Goal: Information Seeking & Learning: Learn about a topic

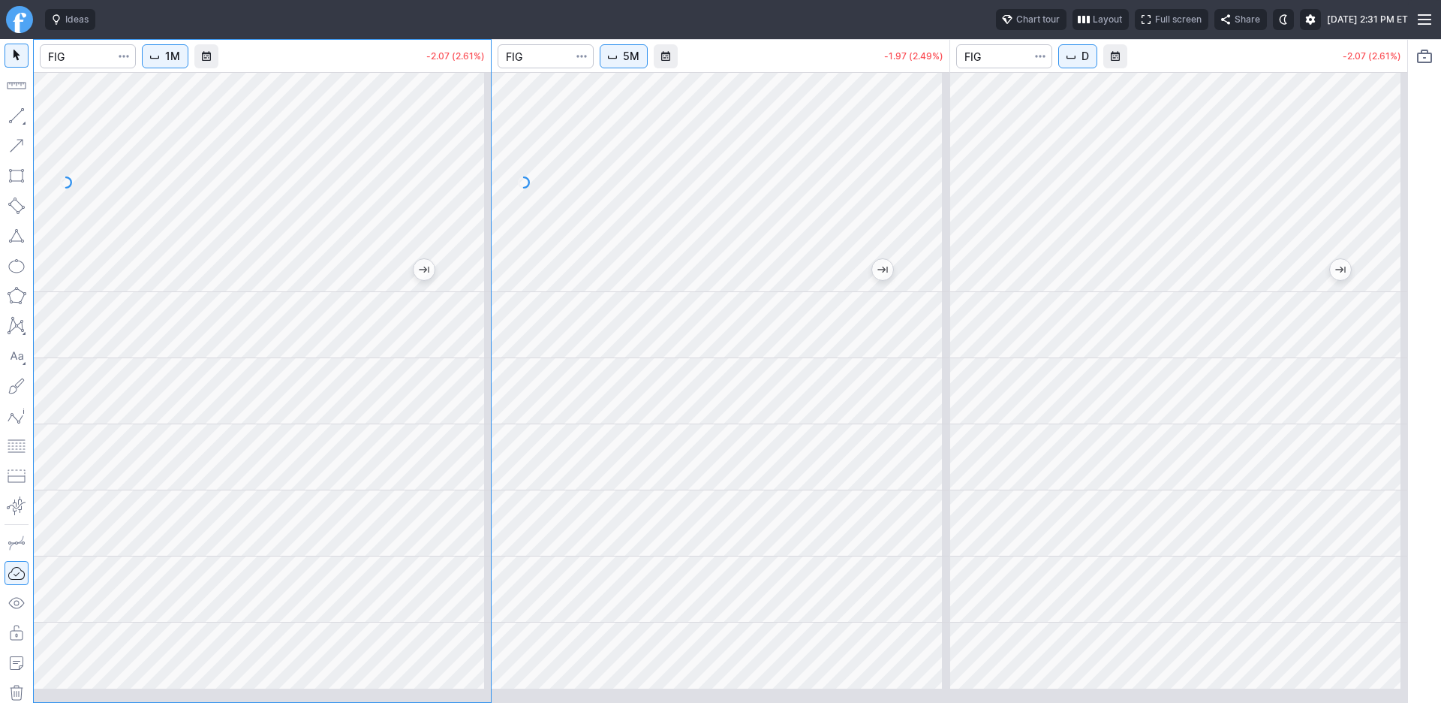
click at [226, 242] on div at bounding box center [262, 182] width 457 height 220
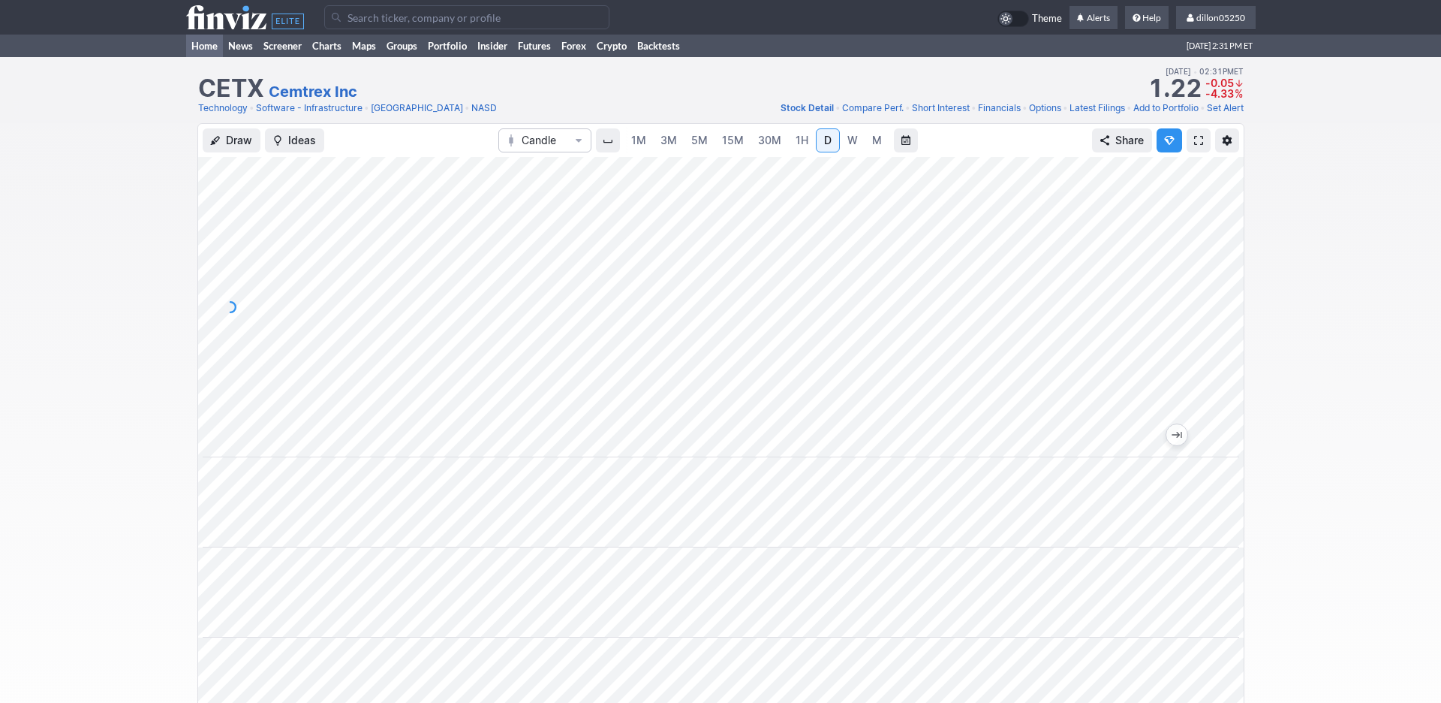
click at [209, 57] on link "Home" at bounding box center [204, 46] width 37 height 23
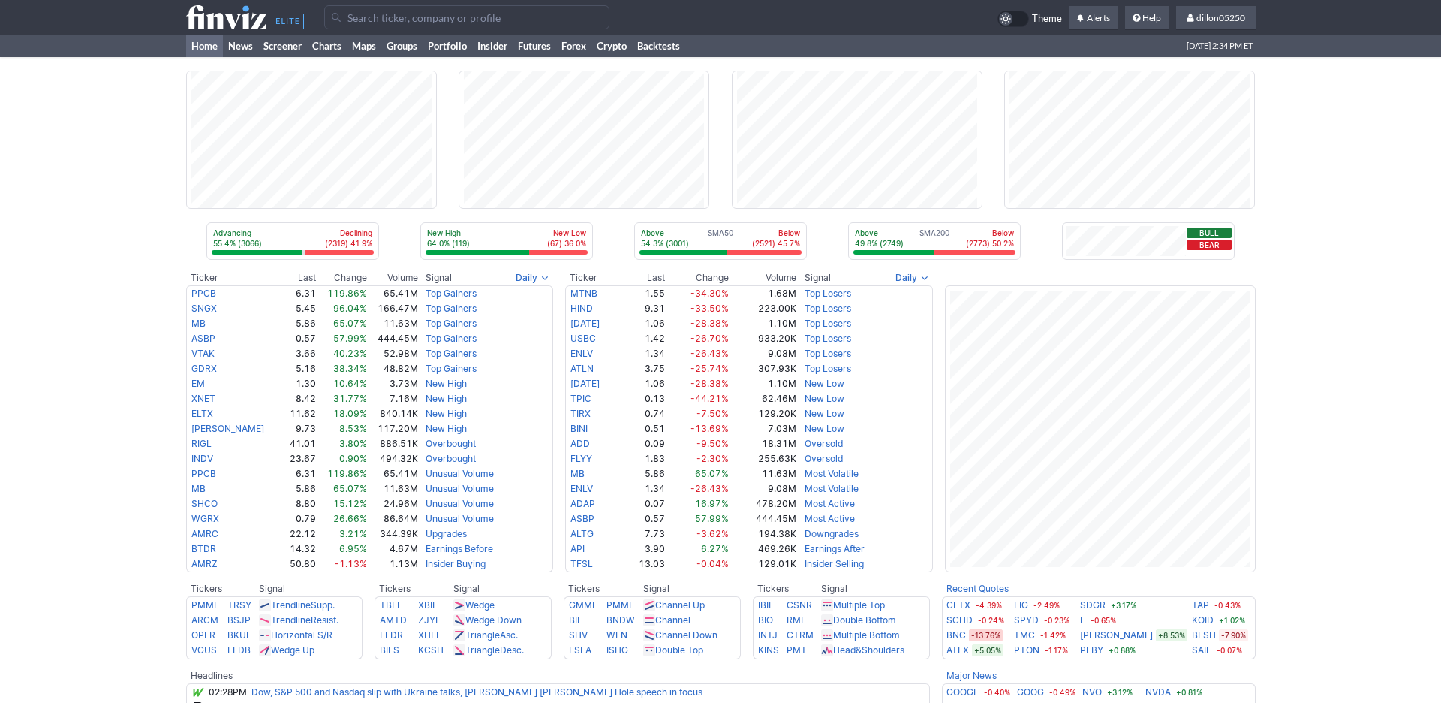
click at [369, 27] on input "Search" at bounding box center [466, 17] width 285 height 24
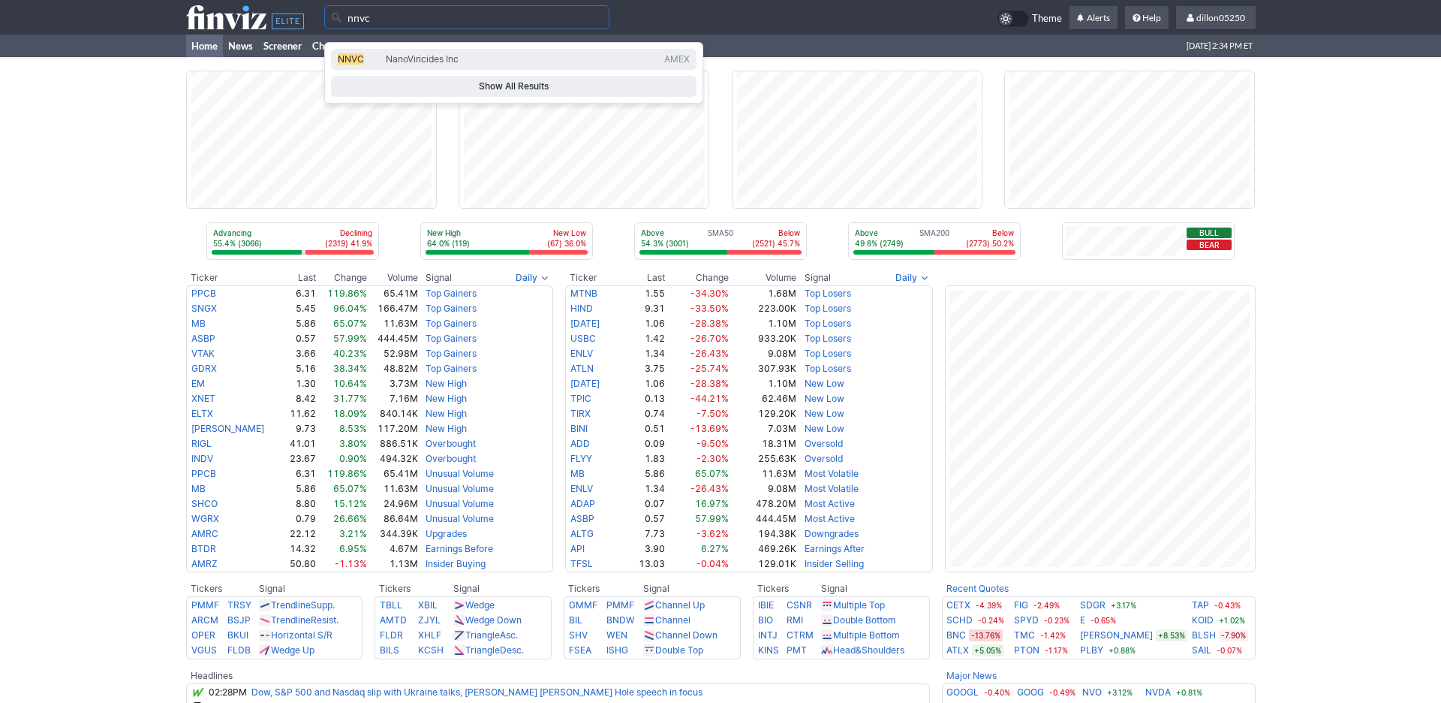
click at [357, 65] on span "NNVC" at bounding box center [351, 58] width 26 height 11
type input "NNVC"
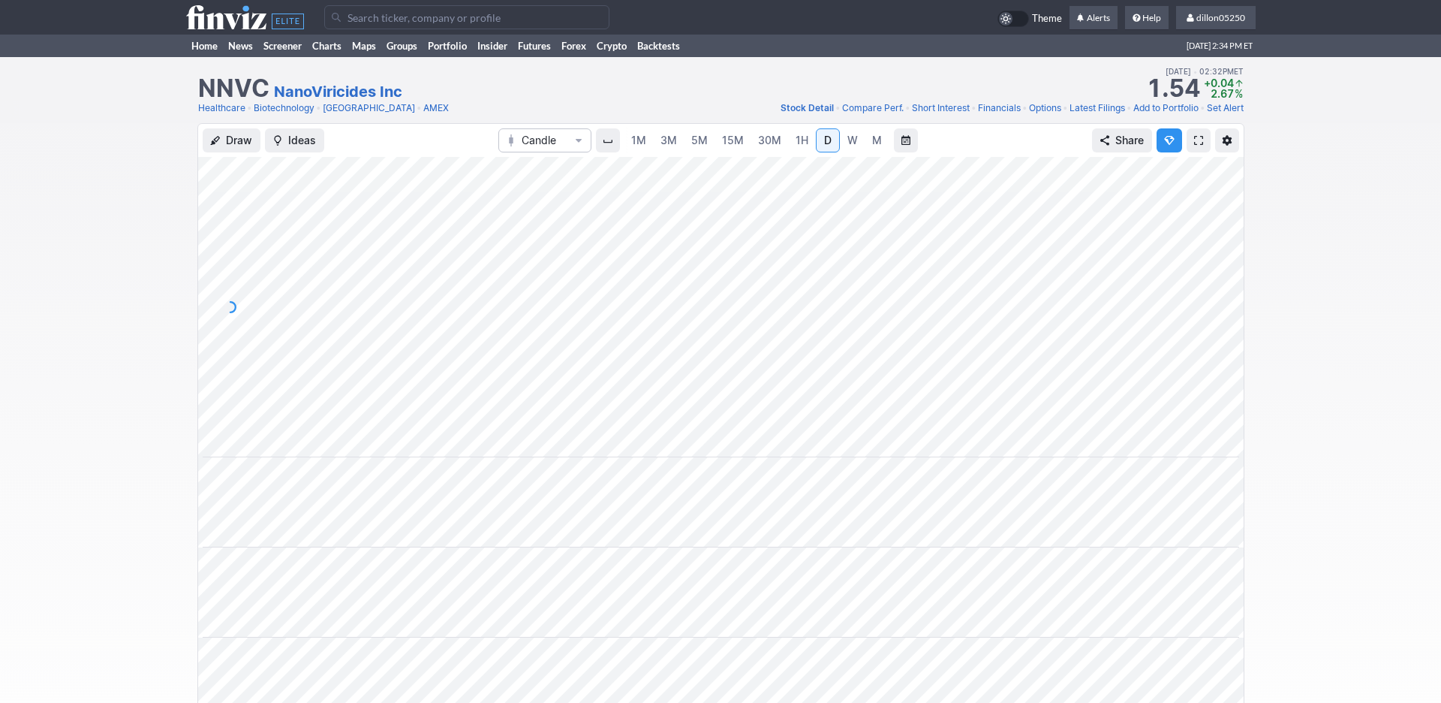
scroll to position [0, 91]
click at [848, 146] on span "W" at bounding box center [853, 140] width 11 height 13
click at [878, 146] on span "M" at bounding box center [877, 140] width 10 height 13
click at [360, 29] on input "Search" at bounding box center [466, 17] width 285 height 24
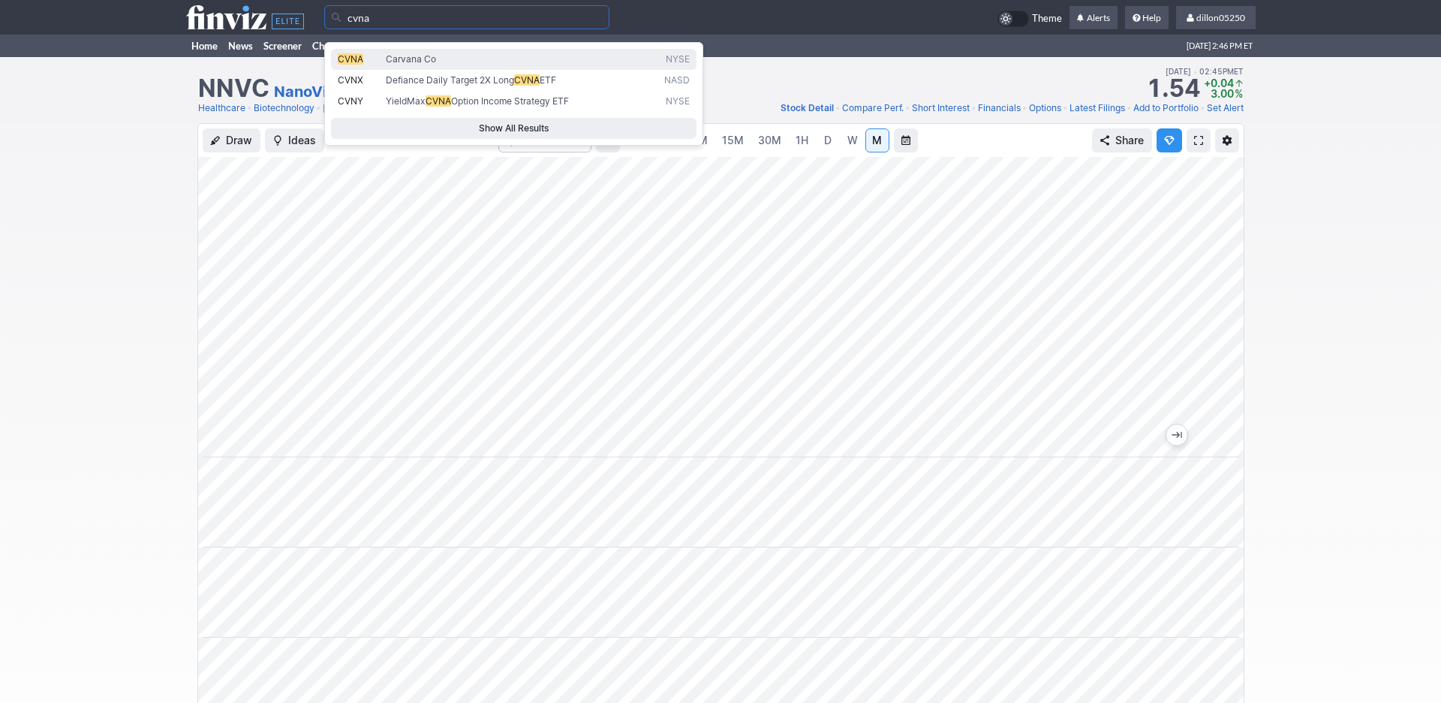
click at [360, 65] on span "CVNA" at bounding box center [351, 58] width 26 height 11
type input "CVNA"
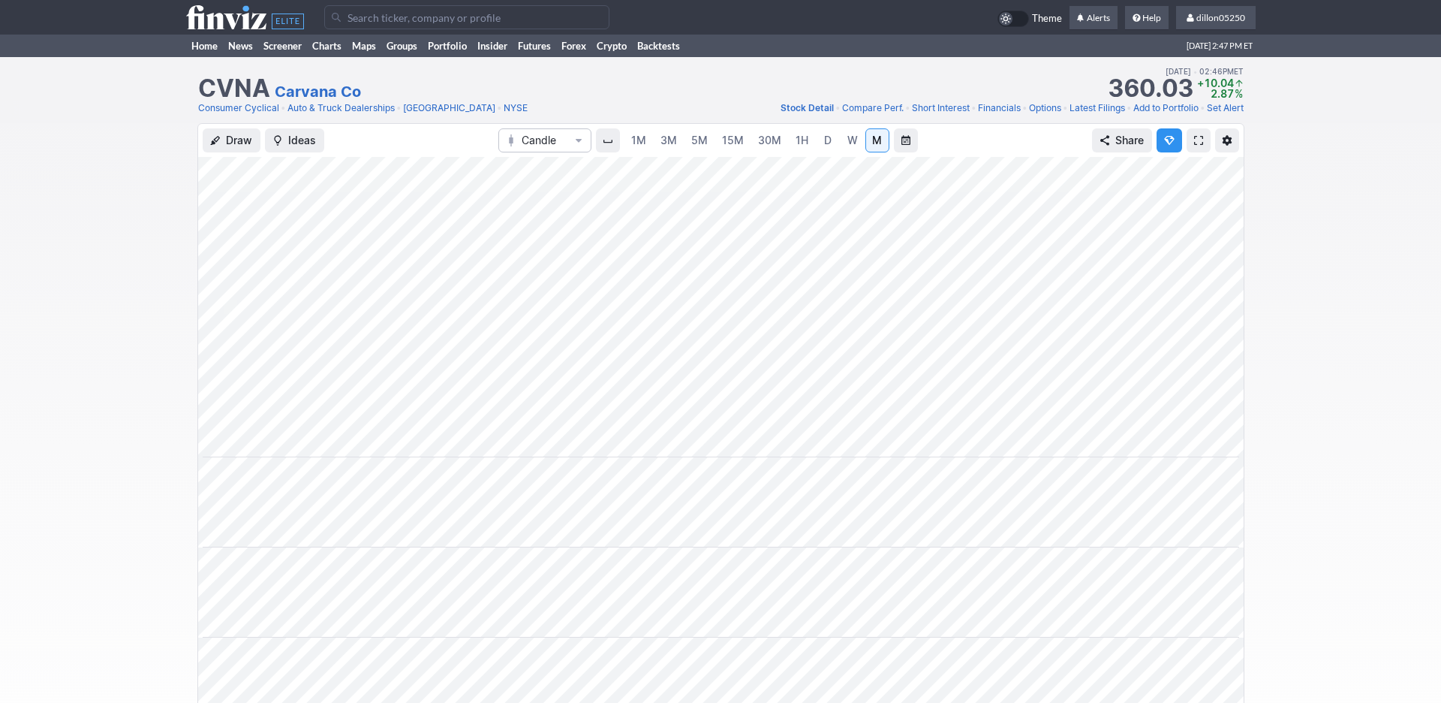
scroll to position [0, 91]
click at [1194, 146] on span at bounding box center [1198, 140] width 9 height 12
drag, startPoint x: 210, startPoint y: 59, endPoint x: 270, endPoint y: 2, distance: 82.8
click at [209, 57] on link "Home" at bounding box center [204, 46] width 37 height 23
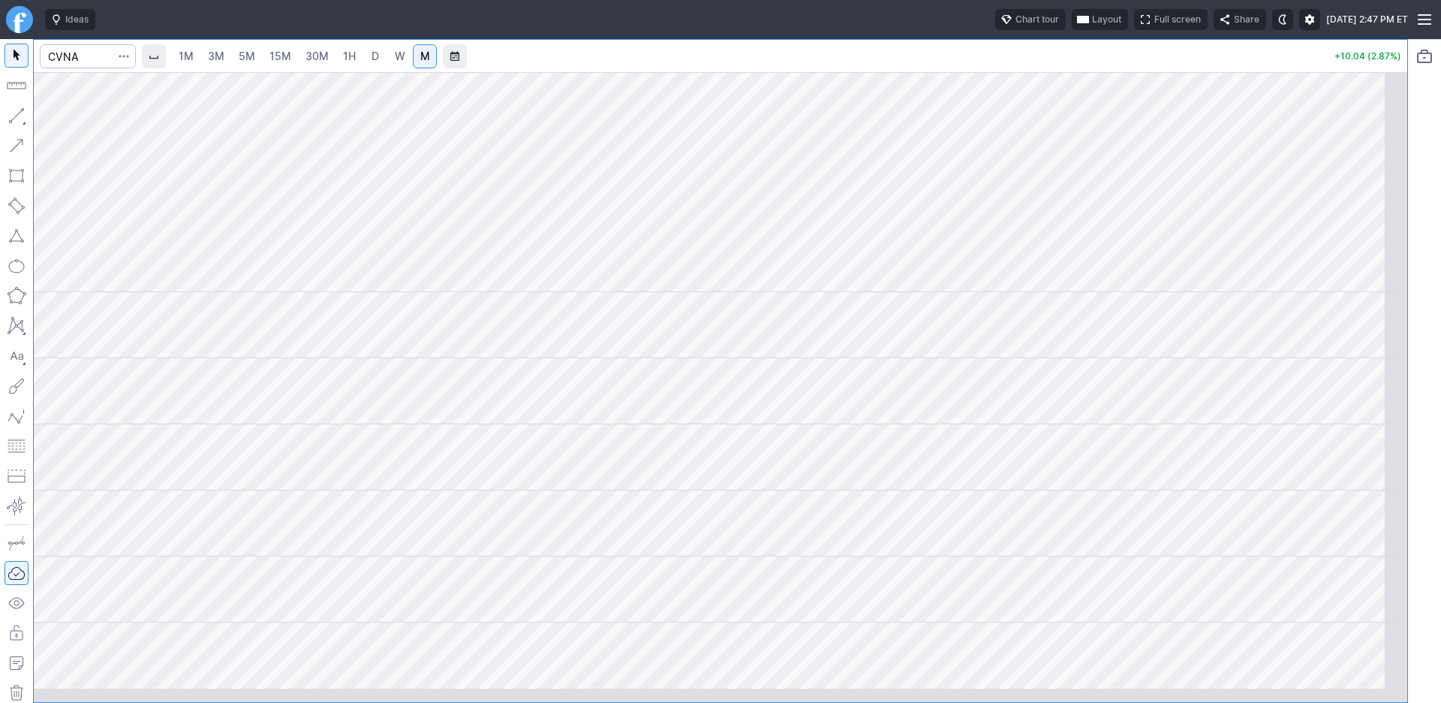
click at [1079, 26] on span "button" at bounding box center [1083, 20] width 9 height 12
click at [967, 64] on button "Layout" at bounding box center [956, 58] width 21 height 21
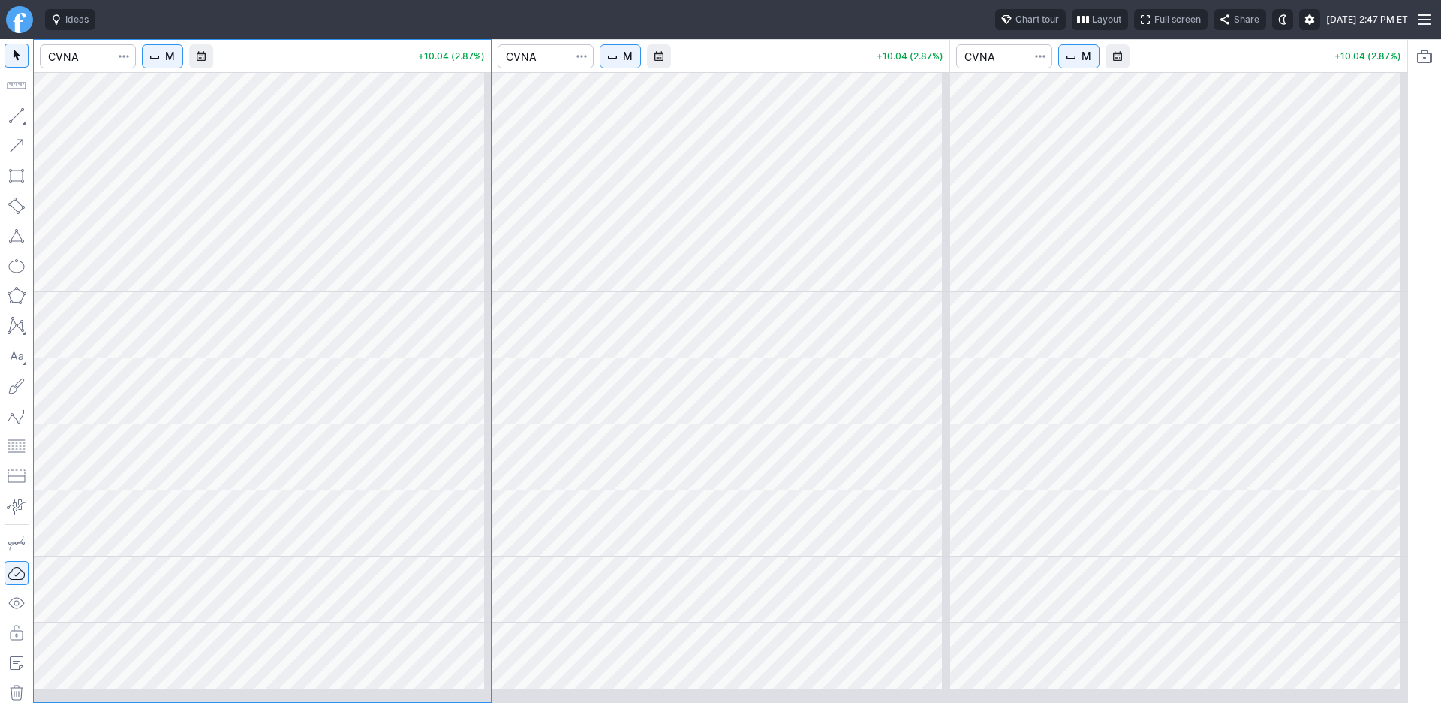
click at [1092, 64] on span "M" at bounding box center [1087, 56] width 10 height 15
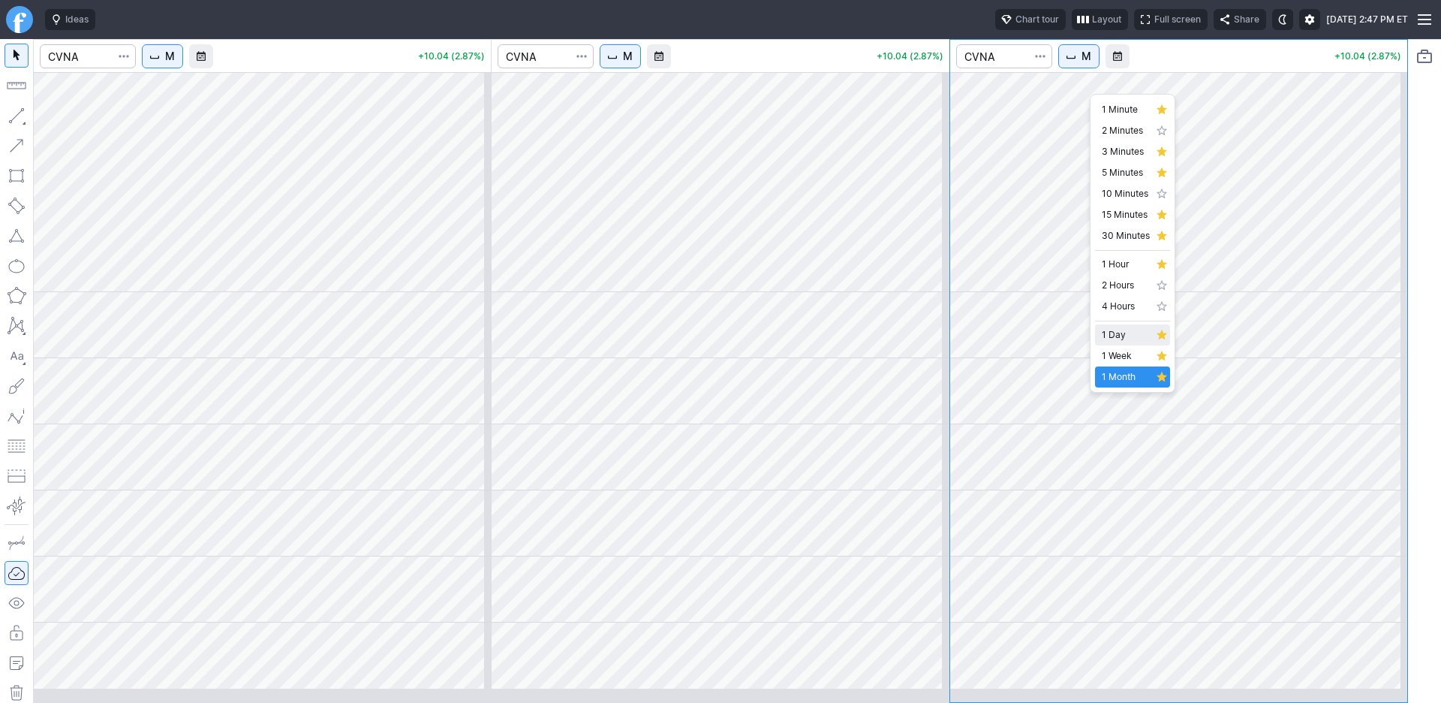
click at [1118, 342] on span "1 Day" at bounding box center [1126, 334] width 48 height 15
click at [633, 64] on span "M" at bounding box center [628, 56] width 10 height 15
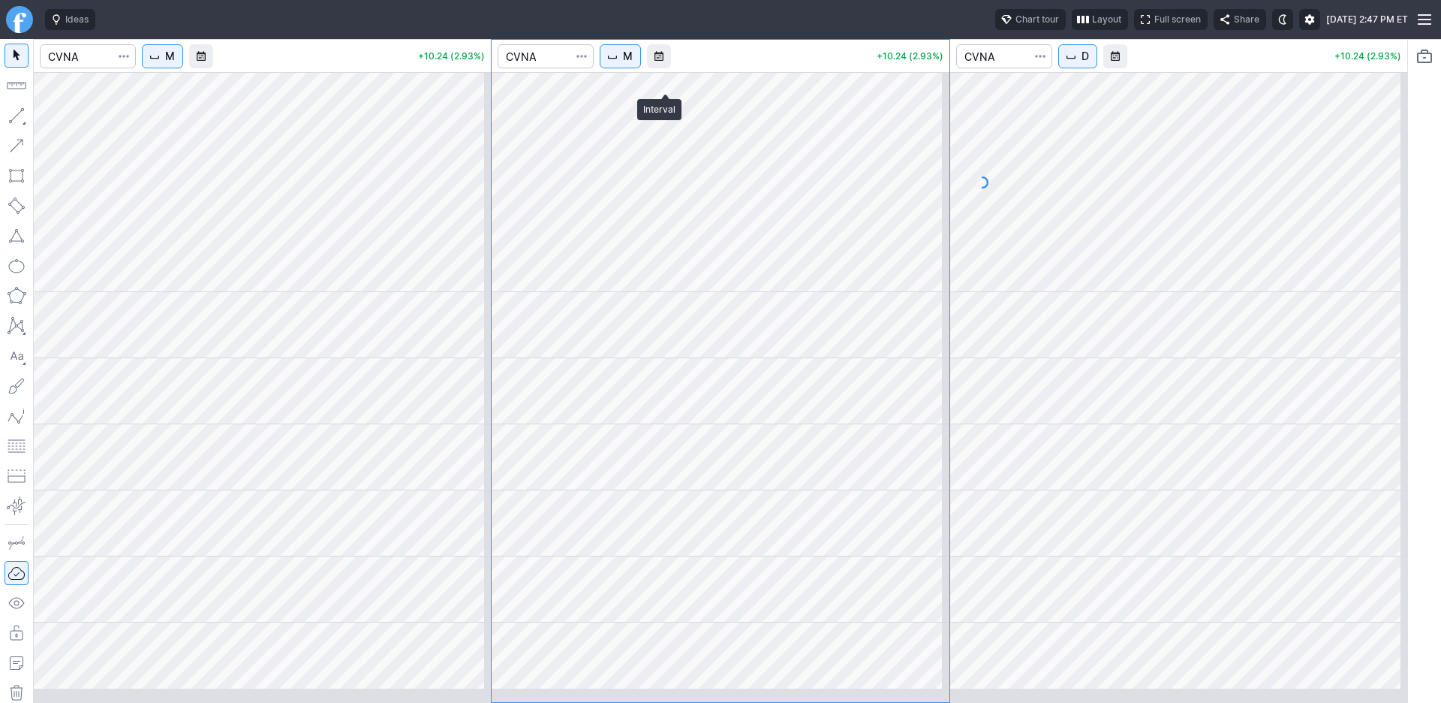
scroll to position [19, 0]
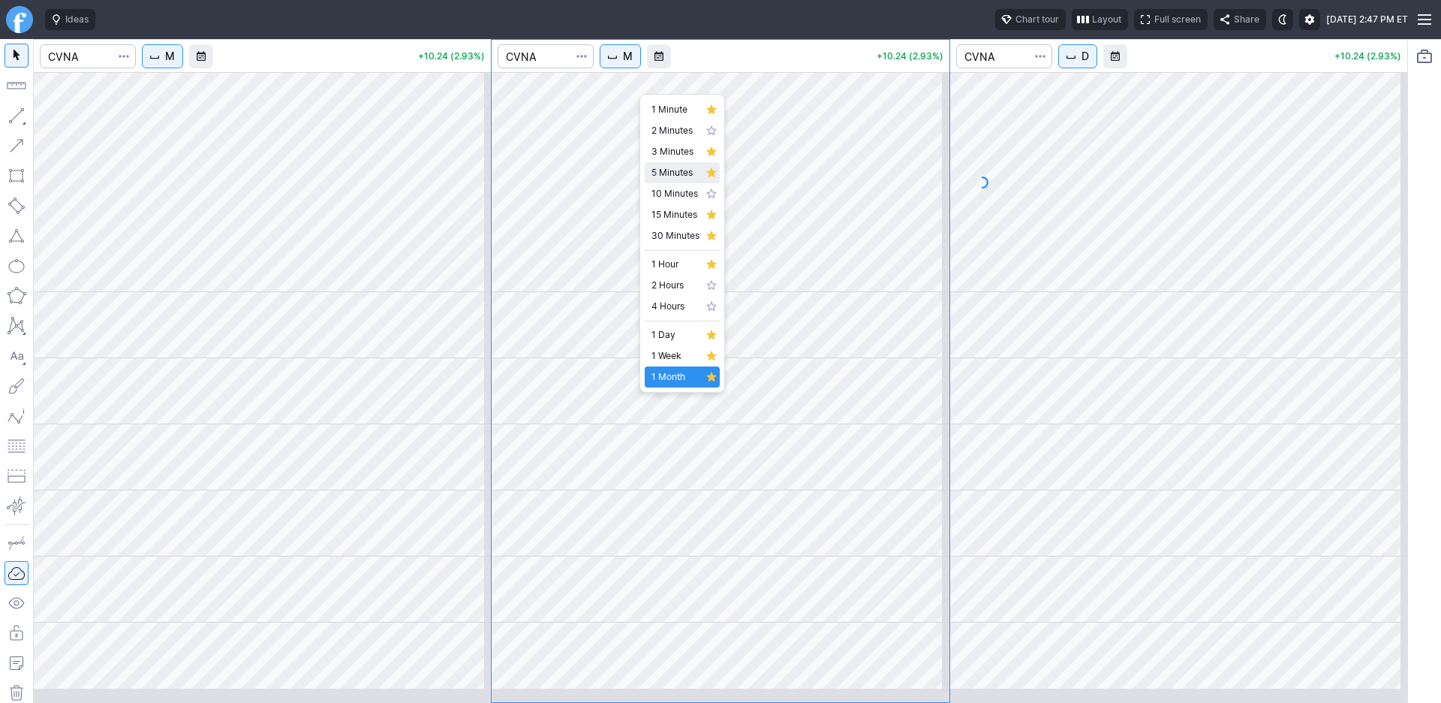
click at [681, 176] on span "5 Minutes" at bounding box center [676, 172] width 48 height 15
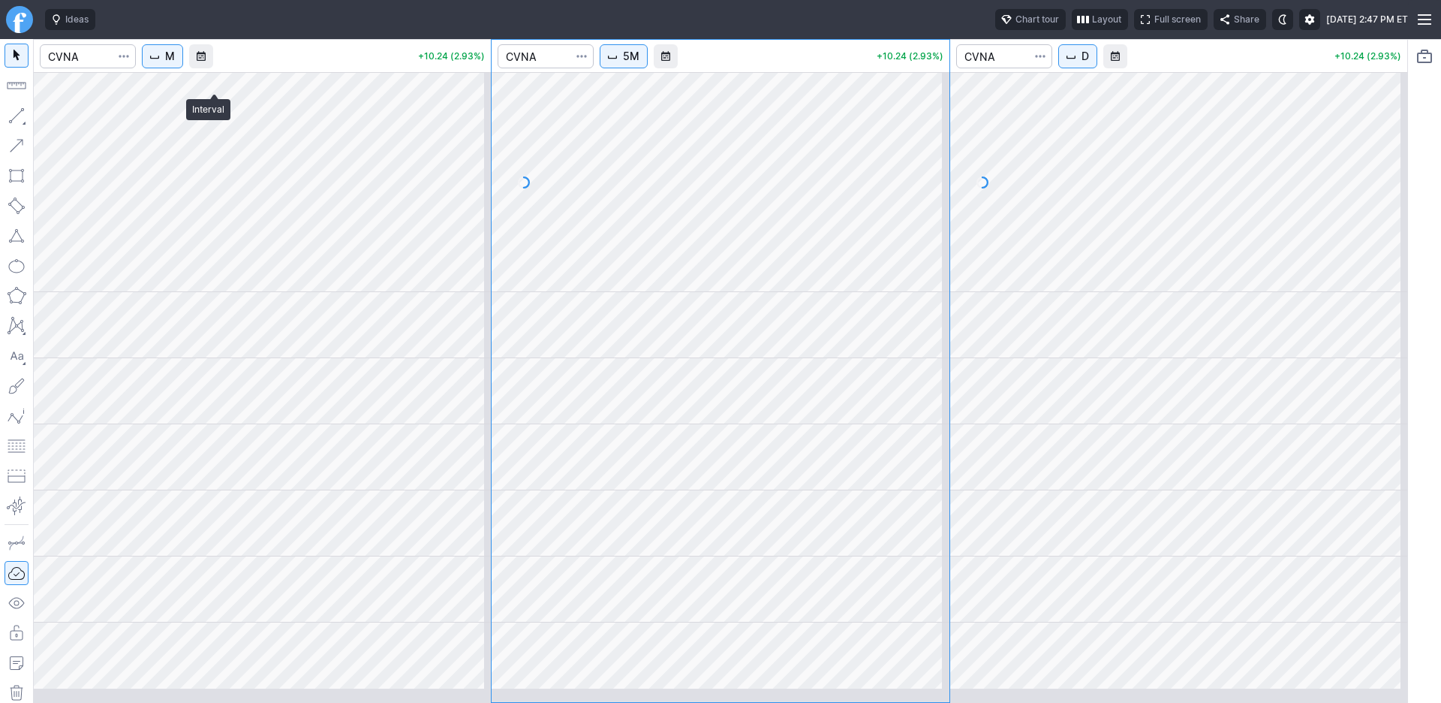
click at [175, 64] on span "M" at bounding box center [170, 56] width 10 height 15
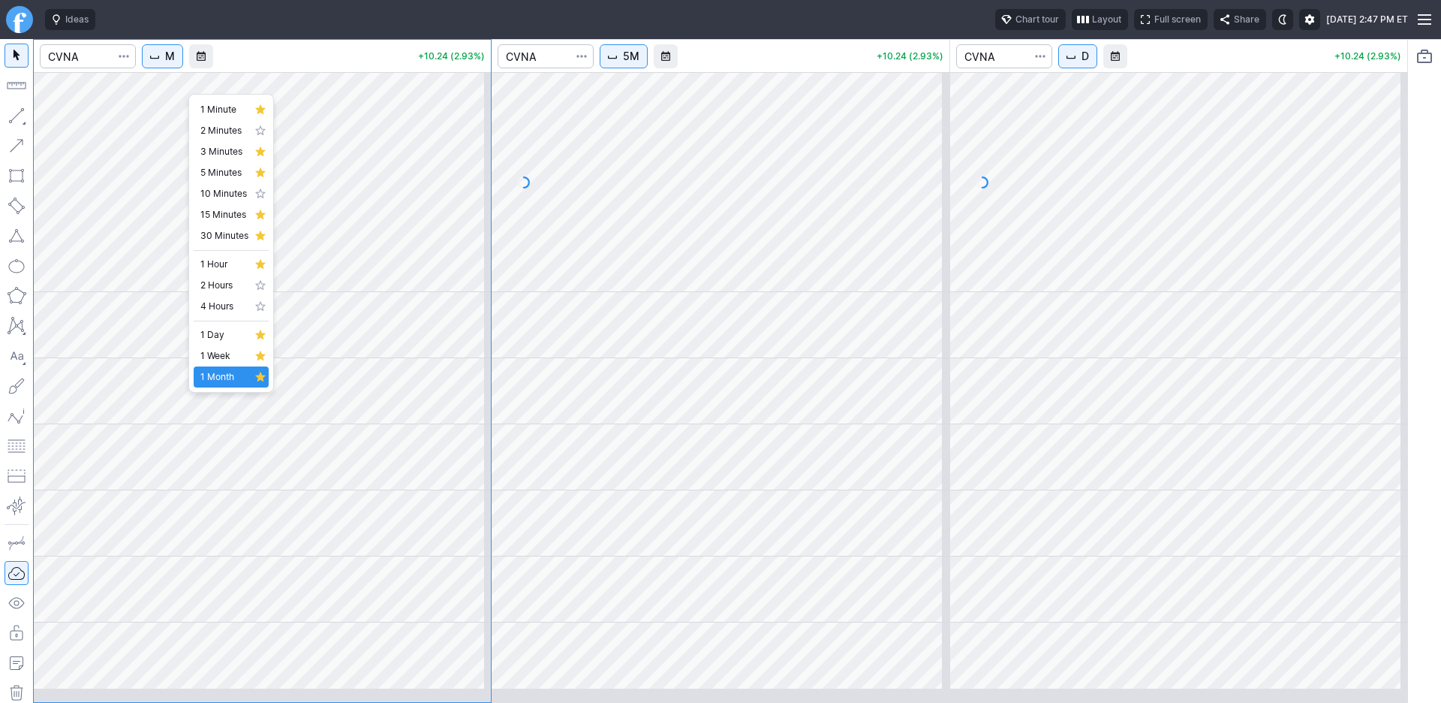
scroll to position [19, 0]
click at [226, 102] on span "1 Minute" at bounding box center [224, 109] width 48 height 15
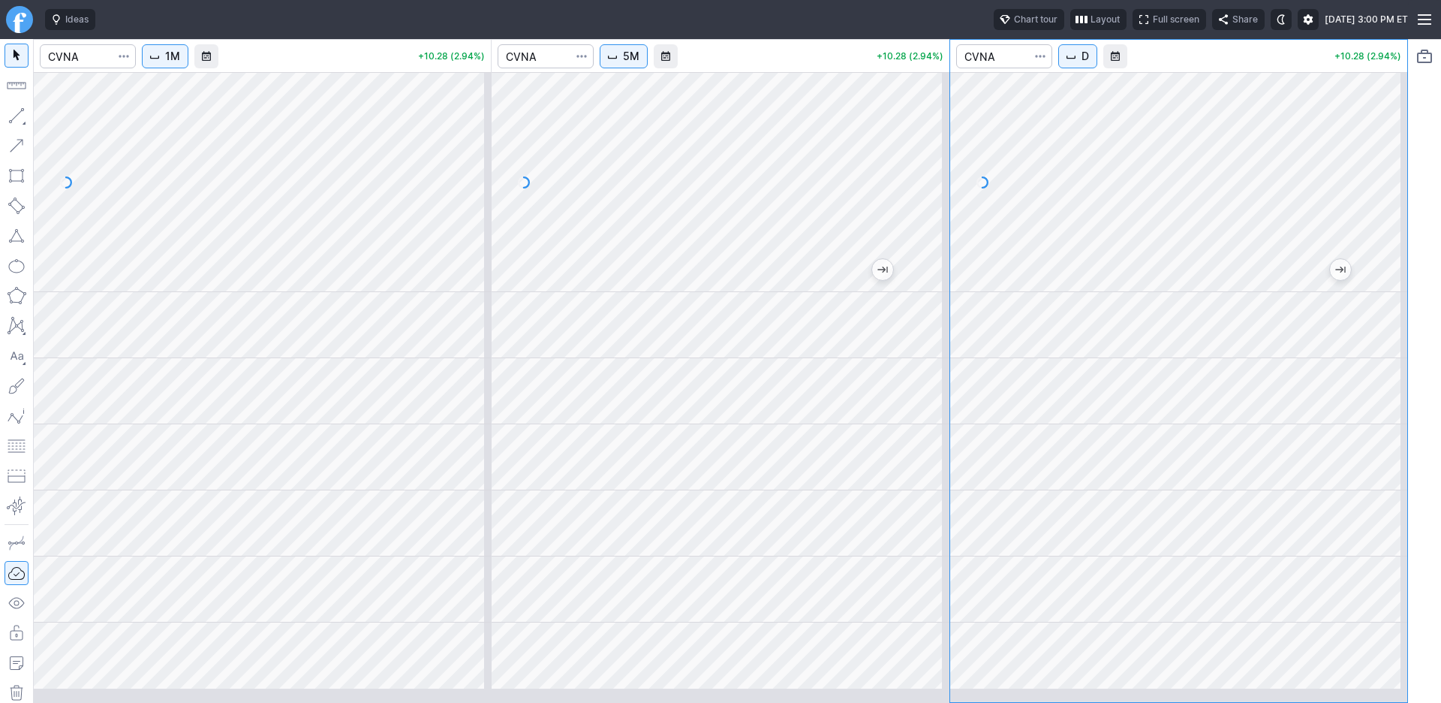
click at [11, 128] on button "button" at bounding box center [17, 116] width 24 height 24
click at [21, 128] on button "button" at bounding box center [17, 116] width 24 height 24
